Goal: Task Accomplishment & Management: Complete application form

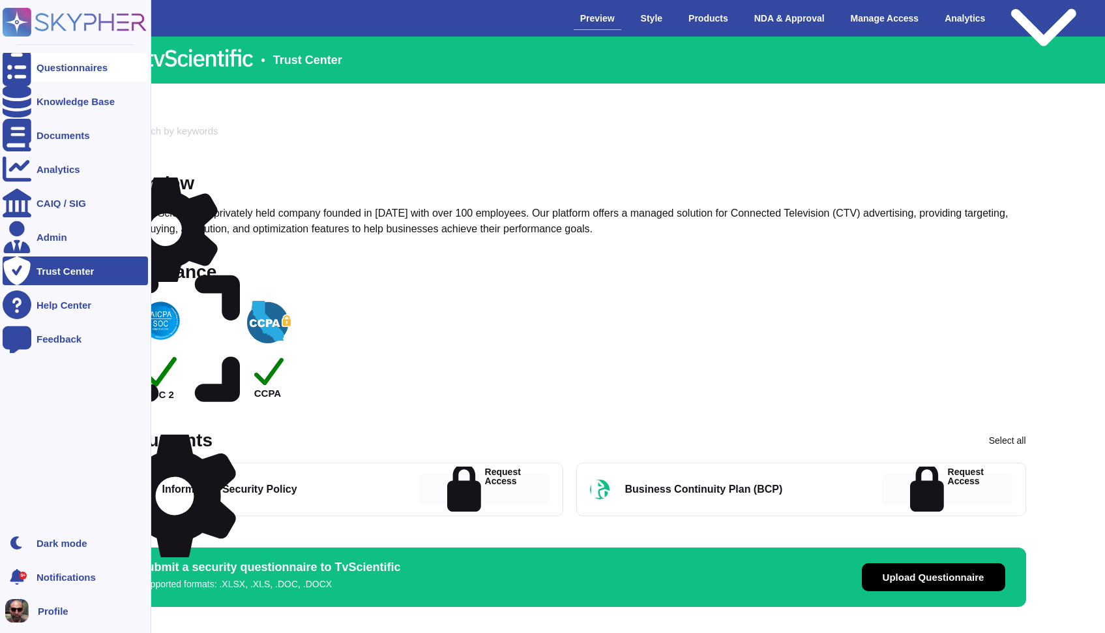
click at [37, 63] on div "Questionnaires" at bounding box center [72, 68] width 71 height 10
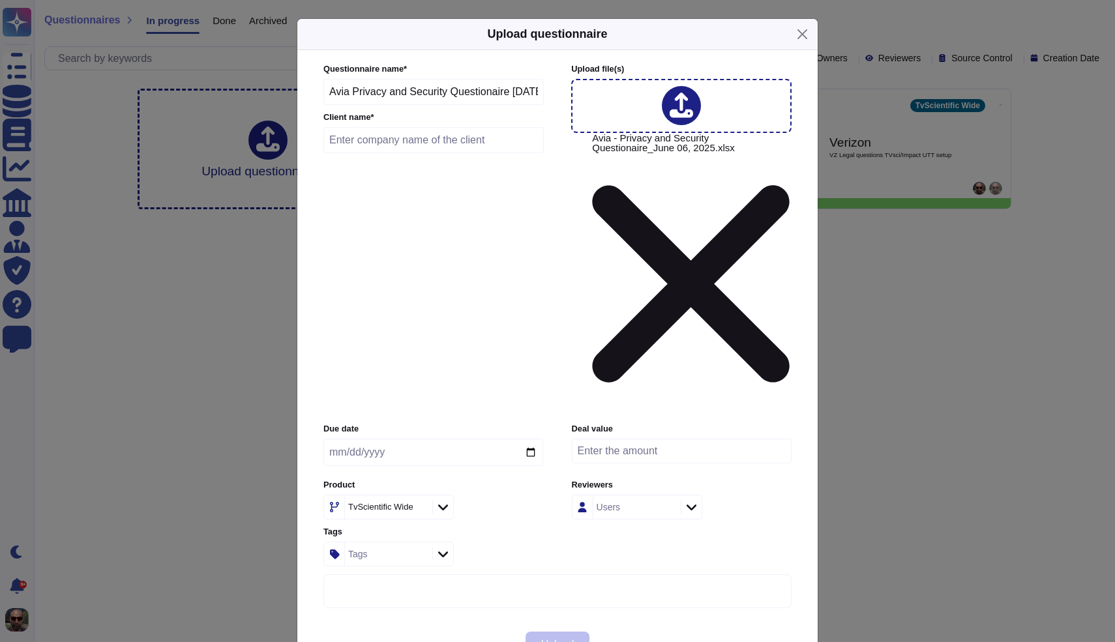
click at [475, 153] on input "text" at bounding box center [433, 140] width 220 height 26
type input "Avia"
click at [530, 439] on input "date" at bounding box center [433, 452] width 220 height 27
type input "[DATE]"
click at [682, 500] on div at bounding box center [691, 507] width 21 height 14
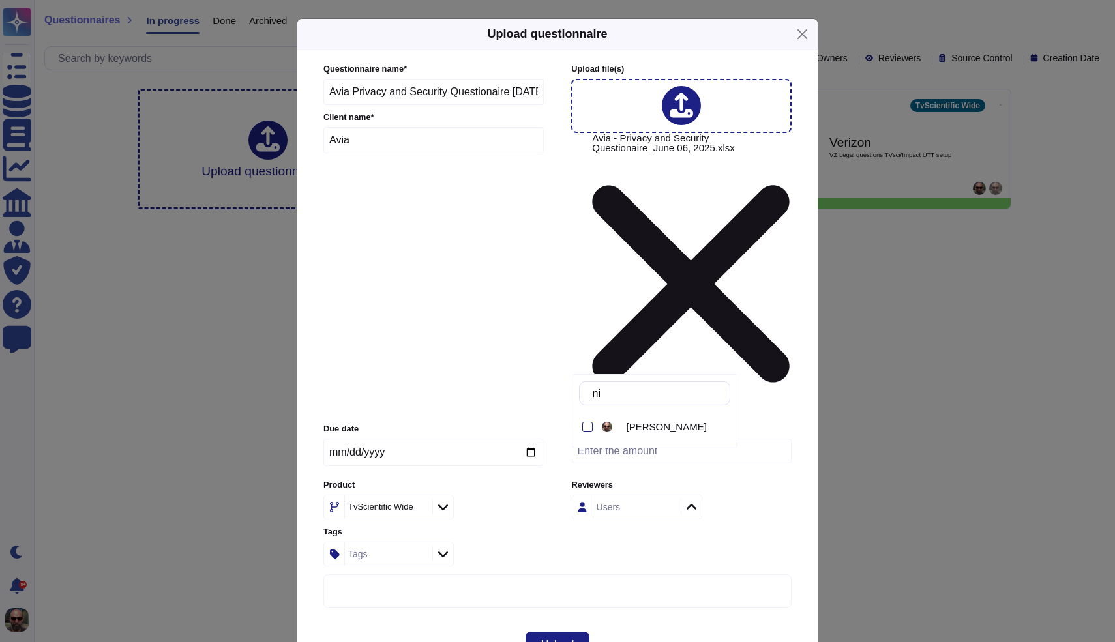
type input "nil"
click at [640, 430] on span "[PERSON_NAME]" at bounding box center [667, 427] width 80 height 12
click at [665, 622] on div "Upload" at bounding box center [557, 645] width 520 height 47
click at [577, 632] on button "Upload" at bounding box center [558, 645] width 65 height 26
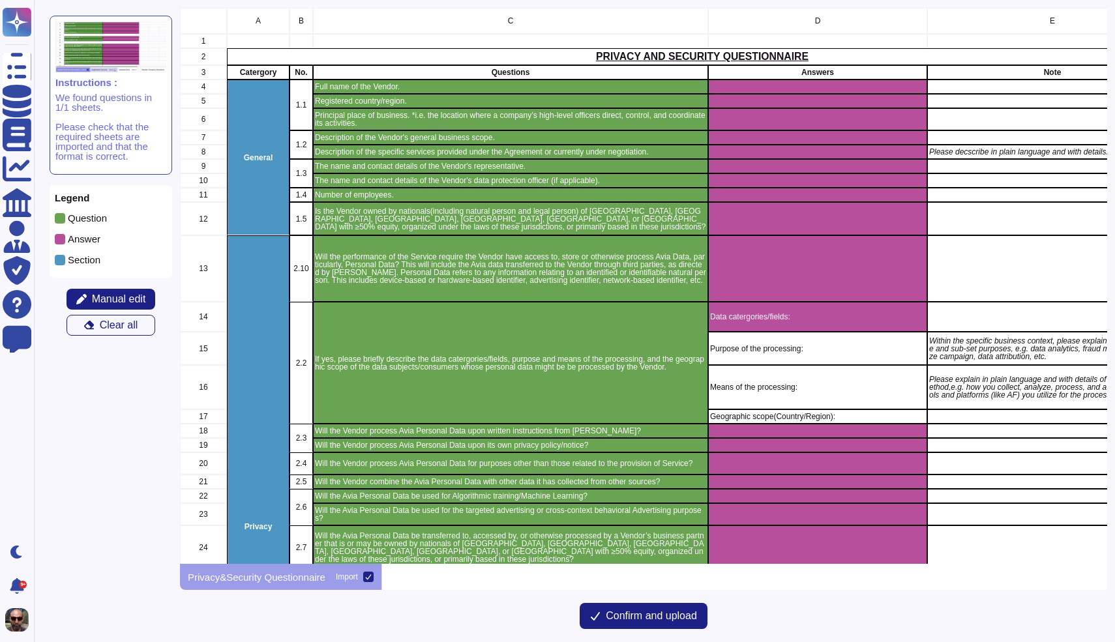
scroll to position [547, 918]
